Goal: Participate in discussion

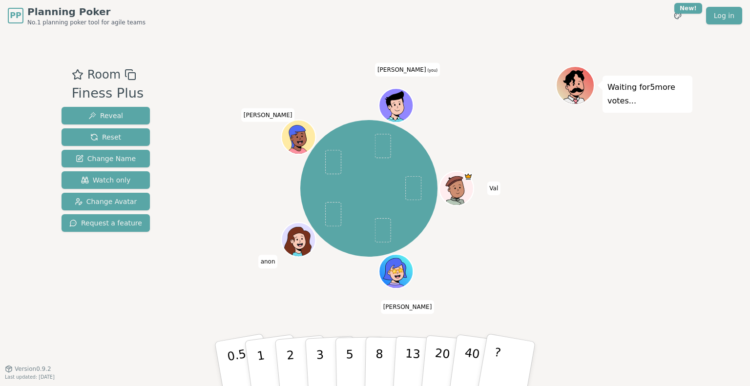
click at [668, 233] on div "Waiting for 5 more votes..." at bounding box center [624, 200] width 137 height 269
click at [508, 215] on div "[PERSON_NAME] anon [PERSON_NAME] (you)" at bounding box center [369, 188] width 374 height 210
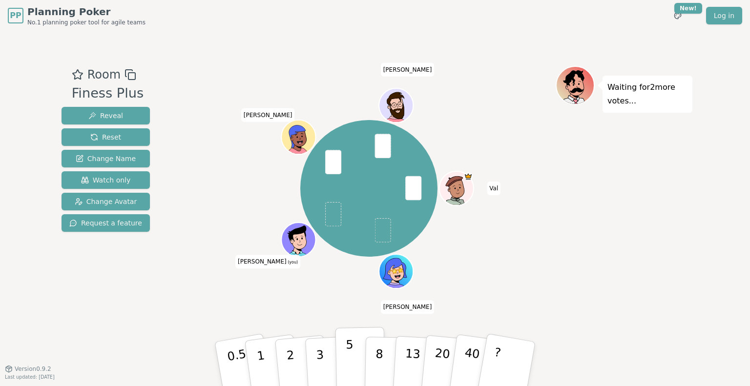
click at [355, 370] on button "5" at bounding box center [360, 364] width 50 height 74
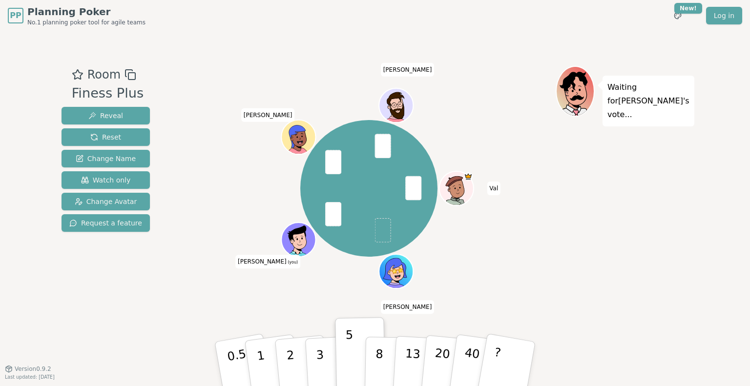
click at [501, 280] on div "[PERSON_NAME] [PERSON_NAME] (you) [PERSON_NAME]" at bounding box center [369, 188] width 374 height 210
click at [506, 240] on div "[PERSON_NAME] [PERSON_NAME] (you) [PERSON_NAME]" at bounding box center [369, 188] width 374 height 210
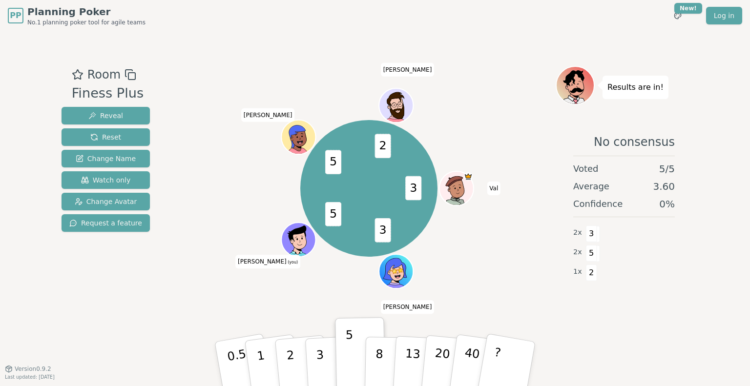
click at [473, 281] on div "3 3 5 5 2 [PERSON_NAME] [PERSON_NAME] (you) [PERSON_NAME]" at bounding box center [369, 188] width 374 height 210
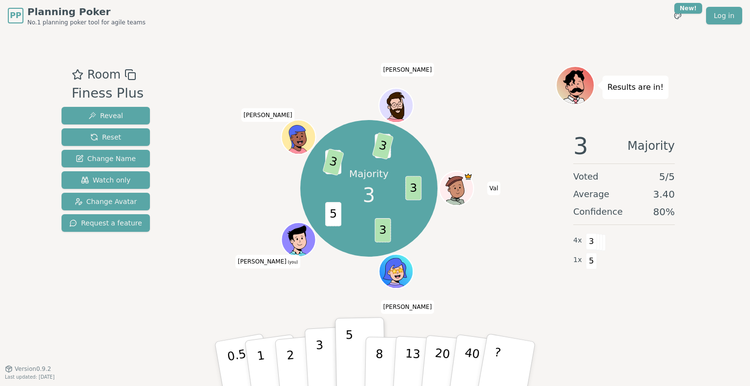
click at [325, 358] on button "3" at bounding box center [331, 364] width 53 height 76
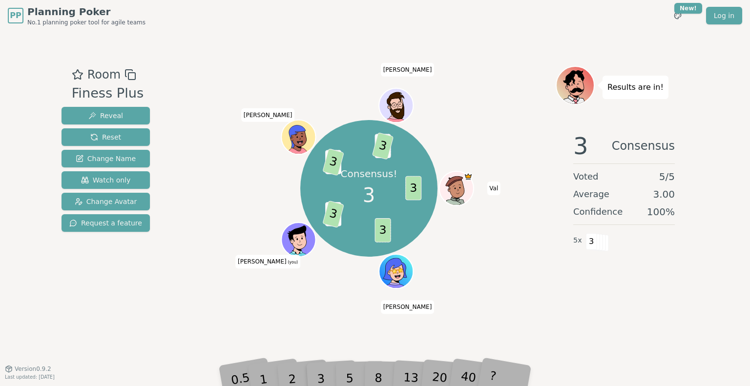
click at [465, 286] on div "Consensus! 3 3 3 5 3 5 3 2 3 [PERSON_NAME] [PERSON_NAME] (you) [PERSON_NAME]" at bounding box center [369, 188] width 374 height 210
click at [317, 332] on div "Consensus! 3 3 3 5 3 5 3 2 3 [PERSON_NAME] [PERSON_NAME] (you) [PERSON_NAME]" at bounding box center [369, 200] width 374 height 269
click at [290, 371] on div "2" at bounding box center [302, 364] width 32 height 37
click at [466, 265] on div "Consensus! 3 3 3 5 3 5 3 2 3 [PERSON_NAME] [PERSON_NAME] (you) [PERSON_NAME]" at bounding box center [369, 188] width 374 height 210
click at [475, 222] on div "Consensus! 3 3 3 5 3 5 3 2 3 [PERSON_NAME] [PERSON_NAME] (you) [PERSON_NAME]" at bounding box center [369, 188] width 374 height 210
